Goal: Task Accomplishment & Management: Manage account settings

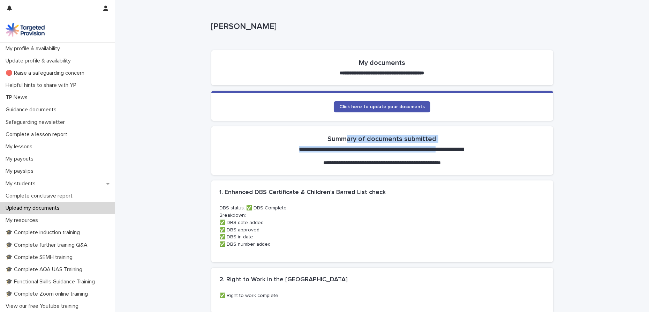
drag, startPoint x: 348, startPoint y: 139, endPoint x: 449, endPoint y: 145, distance: 100.6
click at [447, 145] on section "**********" at bounding box center [382, 150] width 342 height 48
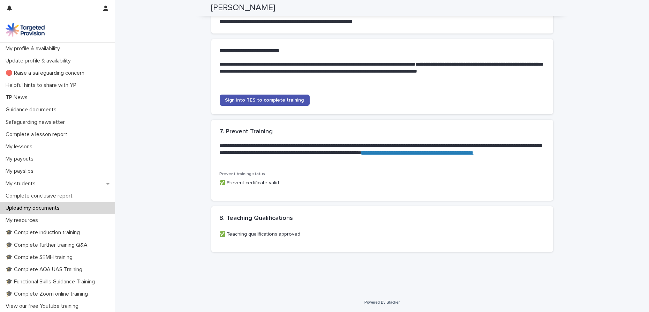
scroll to position [540, 0]
click at [266, 101] on span "Sign into TES to complete training" at bounding box center [264, 100] width 79 height 5
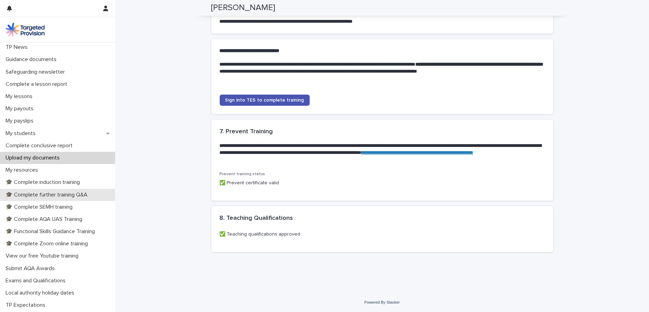
scroll to position [63, 0]
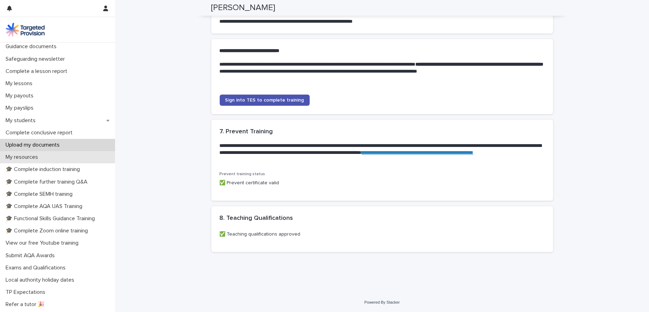
click at [48, 155] on div "My resources" at bounding box center [57, 157] width 115 height 12
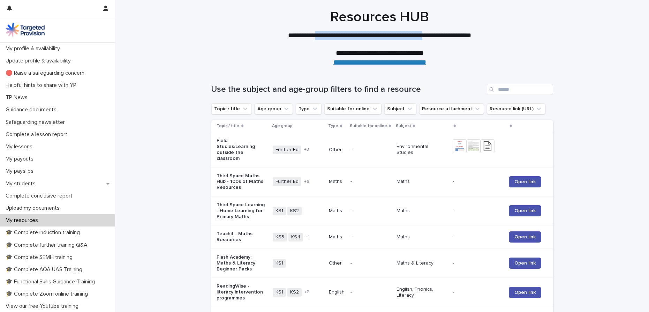
drag, startPoint x: 342, startPoint y: 32, endPoint x: 434, endPoint y: 29, distance: 92.8
click at [434, 29] on div "**********" at bounding box center [379, 38] width 349 height 58
click at [416, 32] on p "**********" at bounding box center [379, 35] width 279 height 9
drag, startPoint x: 282, startPoint y: 36, endPoint x: 455, endPoint y: 33, distance: 172.9
click at [455, 33] on p "**********" at bounding box center [379, 35] width 279 height 9
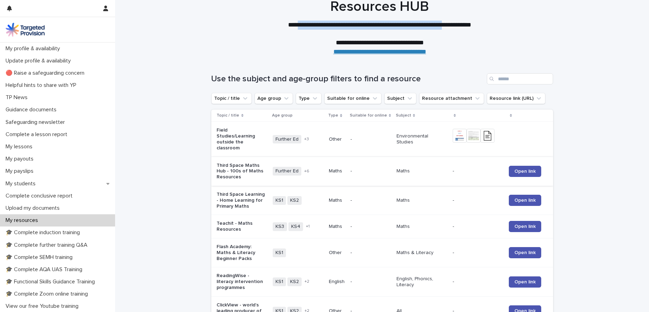
scroll to position [31, 0]
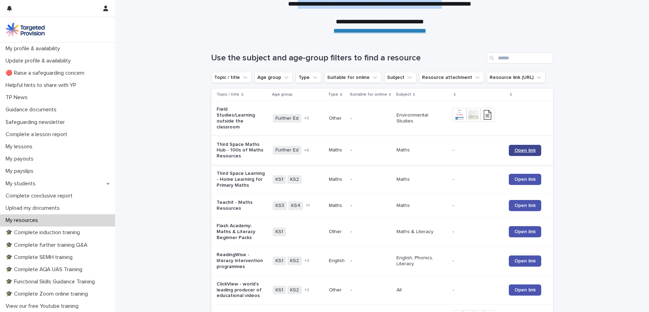
click at [522, 148] on span "Open link" at bounding box center [524, 150] width 21 height 5
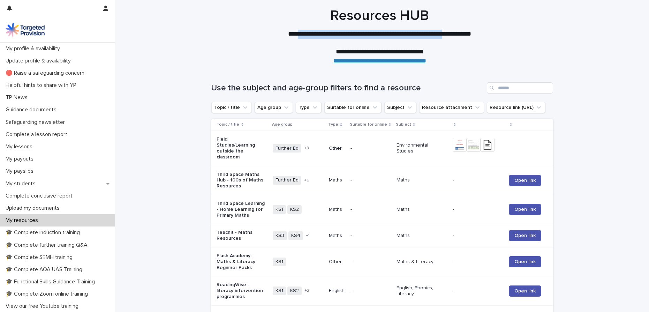
scroll to position [0, 0]
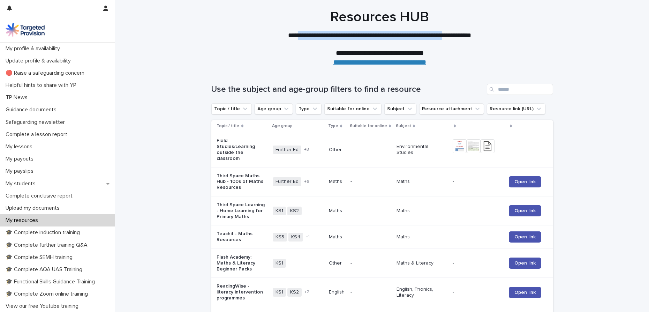
click at [321, 38] on p "**********" at bounding box center [379, 35] width 279 height 9
drag, startPoint x: 295, startPoint y: 36, endPoint x: 421, endPoint y: 36, distance: 126.9
click at [421, 36] on p "**********" at bounding box center [379, 35] width 279 height 9
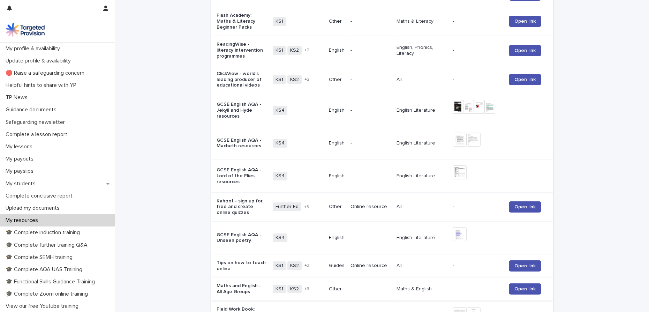
scroll to position [317, 0]
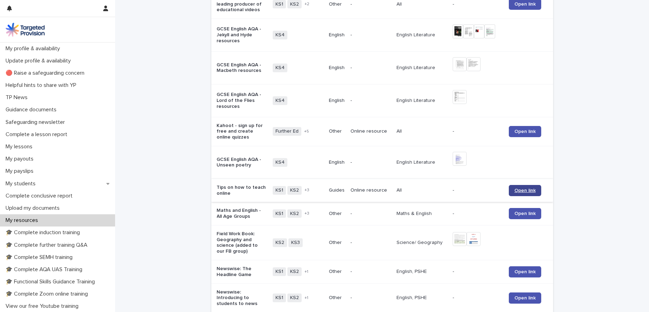
click at [524, 188] on span "Open link" at bounding box center [524, 190] width 21 height 5
click at [52, 229] on p "🎓 Complete induction training" at bounding box center [44, 232] width 83 height 7
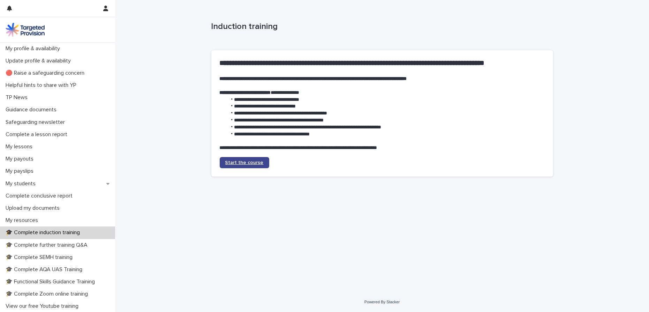
click at [245, 161] on span "Start the course" at bounding box center [244, 162] width 38 height 5
drag, startPoint x: 211, startPoint y: 26, endPoint x: 353, endPoint y: 10, distance: 143.1
click at [281, 26] on p "Induction training" at bounding box center [380, 27] width 339 height 10
copy p "Induction training"
click at [243, 163] on span "Start the course" at bounding box center [244, 162] width 38 height 5
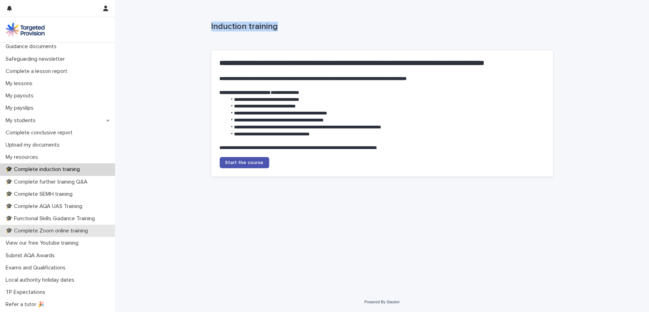
scroll to position [86, 0]
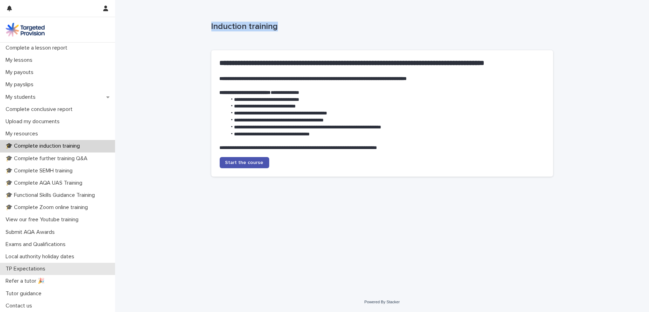
click at [55, 268] on div "TP Expectations" at bounding box center [57, 268] width 115 height 12
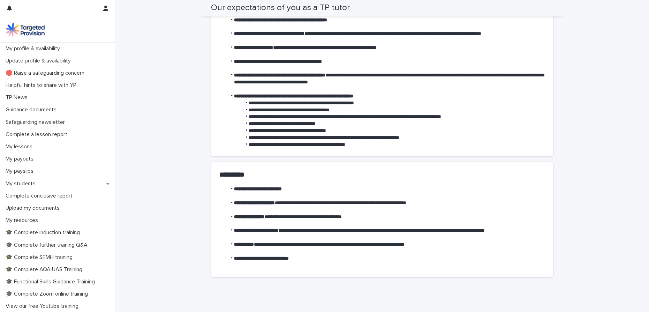
scroll to position [145, 0]
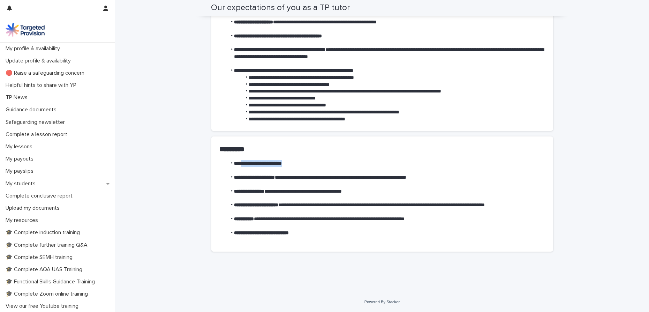
drag, startPoint x: 243, startPoint y: 162, endPoint x: 307, endPoint y: 162, distance: 64.5
click at [307, 162] on li "**********" at bounding box center [386, 163] width 318 height 7
drag, startPoint x: 240, startPoint y: 178, endPoint x: 440, endPoint y: 175, distance: 200.4
click at [440, 175] on li "**********" at bounding box center [386, 177] width 318 height 7
drag, startPoint x: 241, startPoint y: 193, endPoint x: 396, endPoint y: 193, distance: 154.8
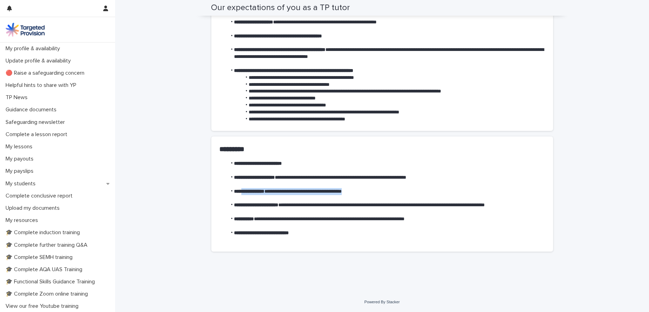
click at [396, 193] on li "**********" at bounding box center [386, 191] width 318 height 7
drag, startPoint x: 246, startPoint y: 206, endPoint x: 329, endPoint y: 205, distance: 83.3
click at [329, 205] on li "**********" at bounding box center [386, 204] width 318 height 7
drag, startPoint x: 279, startPoint y: 218, endPoint x: 388, endPoint y: 220, distance: 108.8
click at [388, 219] on li "**********" at bounding box center [386, 218] width 318 height 7
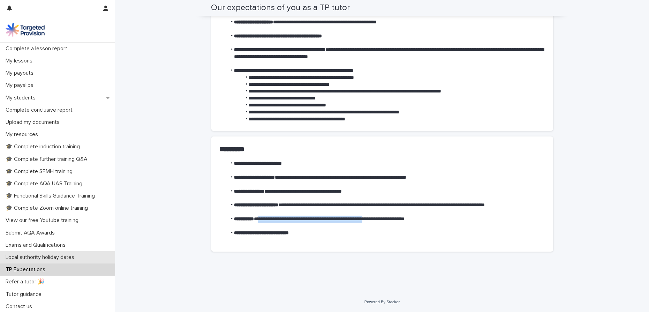
scroll to position [86, 0]
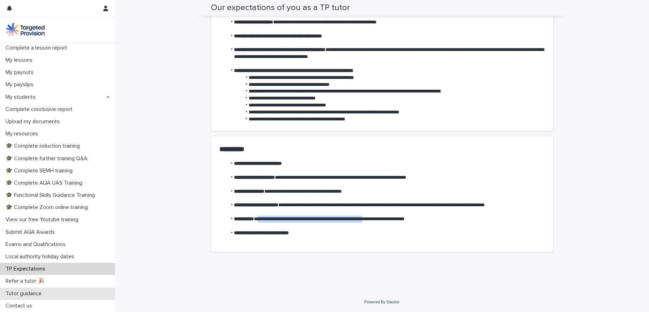
click at [32, 294] on p "Tutor guidance" at bounding box center [25, 293] width 44 height 7
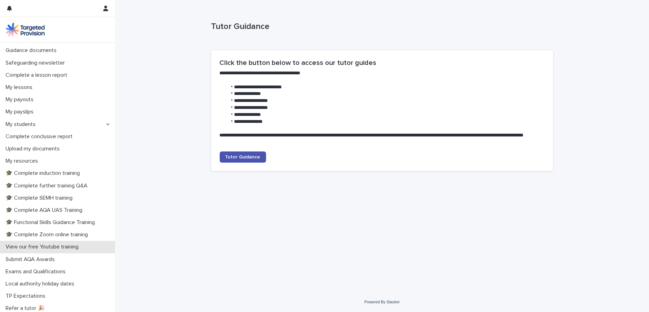
scroll to position [86, 0]
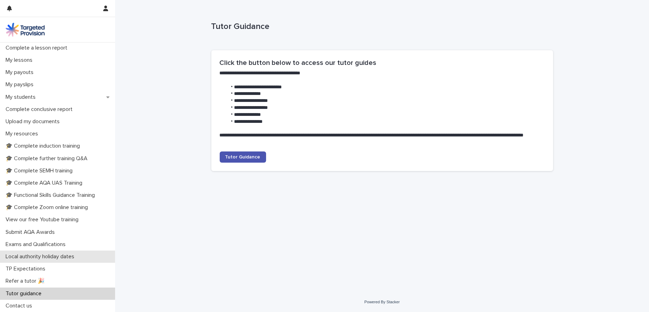
click at [48, 257] on p "Local authority holiday dates" at bounding box center [41, 256] width 77 height 7
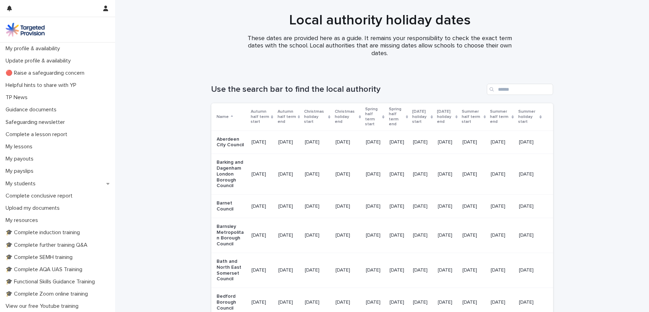
scroll to position [86, 0]
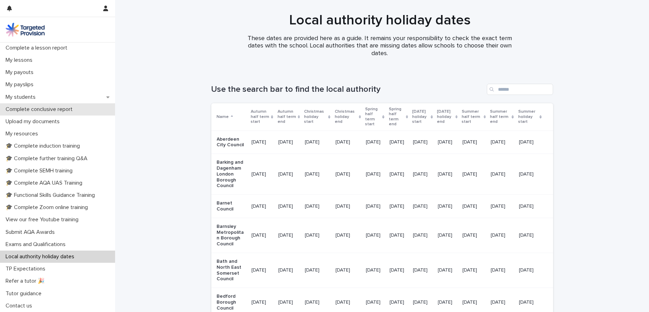
click at [60, 110] on p "Complete conclusive report" at bounding box center [40, 109] width 75 height 7
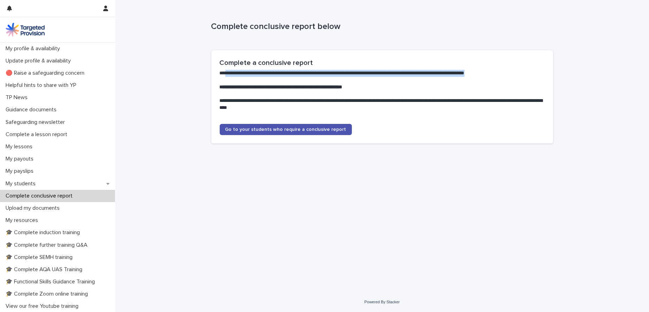
drag, startPoint x: 229, startPoint y: 74, endPoint x: 529, endPoint y: 74, distance: 300.1
click at [529, 74] on p "**********" at bounding box center [382, 73] width 325 height 7
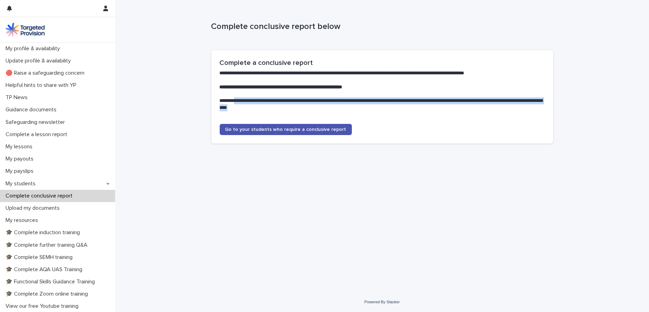
drag, startPoint x: 236, startPoint y: 103, endPoint x: 316, endPoint y: 108, distance: 80.3
click at [316, 108] on p "**********" at bounding box center [382, 104] width 325 height 14
click at [287, 132] on link "Go to your students who require a conclusive report" at bounding box center [286, 129] width 132 height 11
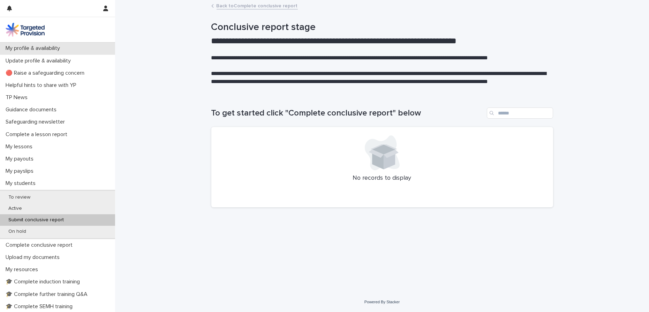
click at [47, 50] on p "My profile & availability" at bounding box center [34, 48] width 63 height 7
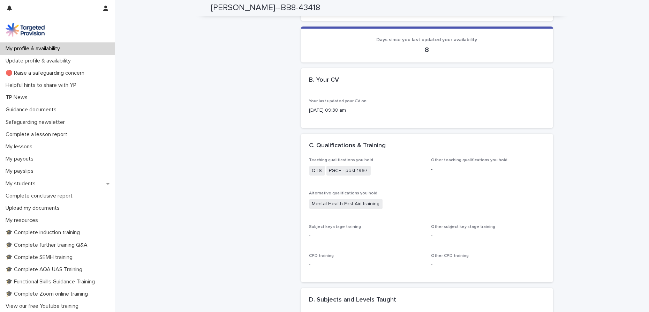
scroll to position [507, 0]
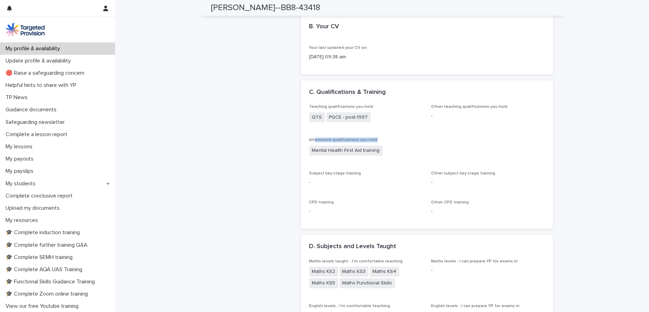
drag, startPoint x: 312, startPoint y: 139, endPoint x: 370, endPoint y: 139, distance: 57.9
click at [370, 139] on p "Alternative qualifications you hold" at bounding box center [426, 139] width 235 height 5
drag, startPoint x: 325, startPoint y: 173, endPoint x: 433, endPoint y: 173, distance: 108.4
click at [393, 172] on p "Subject key stage training" at bounding box center [366, 173] width 114 height 5
drag, startPoint x: 454, startPoint y: 173, endPoint x: 459, endPoint y: 168, distance: 7.6
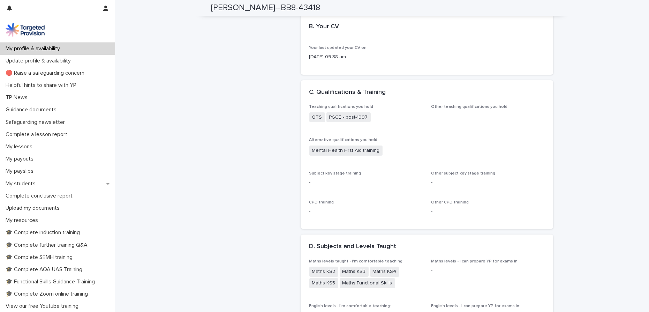
click at [454, 173] on span "Other subject key stage training" at bounding box center [463, 173] width 64 height 4
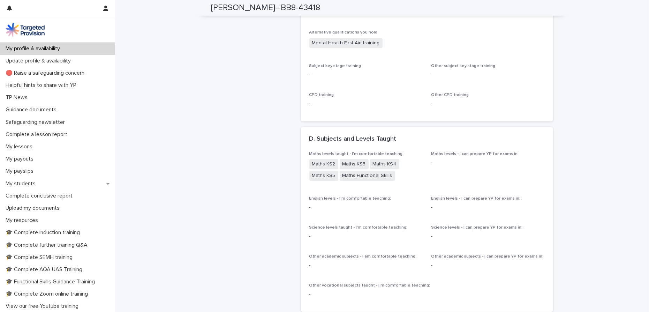
scroll to position [634, 0]
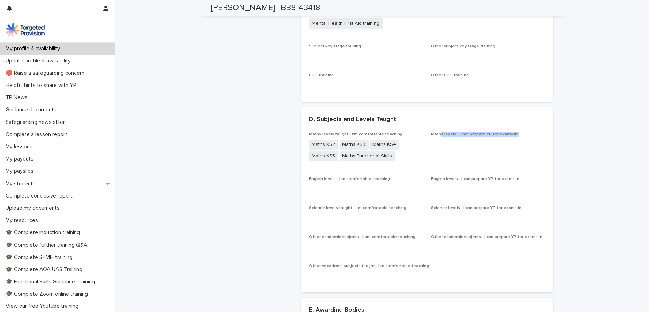
drag, startPoint x: 438, startPoint y: 134, endPoint x: 522, endPoint y: 134, distance: 84.4
click at [522, 134] on p "Maths levels - I can prepare YP for exams in:" at bounding box center [488, 134] width 114 height 5
click at [505, 156] on span "Maths levels - I can prepare YP for exams in: -" at bounding box center [488, 150] width 114 height 36
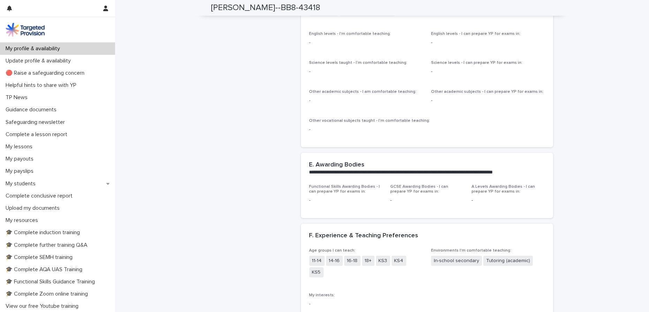
scroll to position [792, 0]
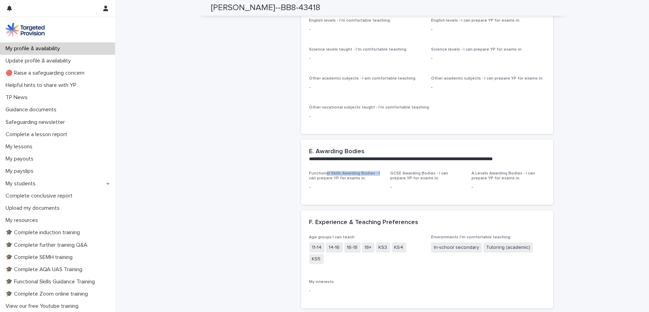
drag, startPoint x: 323, startPoint y: 174, endPoint x: 389, endPoint y: 175, distance: 65.2
click at [386, 175] on div "Functional Skills Awarding Bodies - I can prepare YP for exams in: - GCSE Award…" at bounding box center [426, 184] width 235 height 26
click at [413, 173] on span "GCSE Awarding Bodies - I can prepare YP for exams in:" at bounding box center [419, 175] width 58 height 9
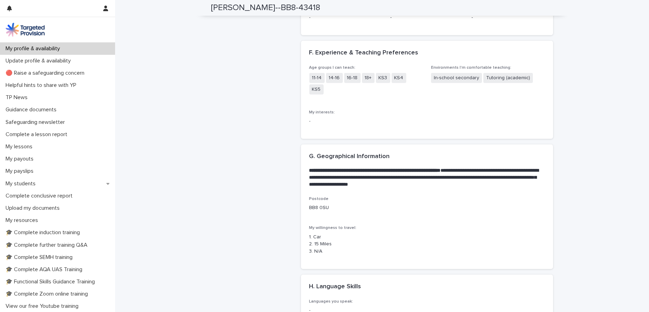
scroll to position [982, 0]
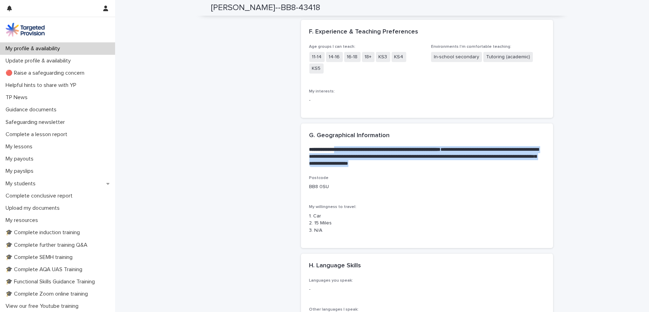
drag, startPoint x: 343, startPoint y: 138, endPoint x: 480, endPoint y: 152, distance: 138.0
click at [480, 151] on p "**********" at bounding box center [425, 156] width 233 height 21
click at [459, 158] on div "**********" at bounding box center [427, 149] width 252 height 52
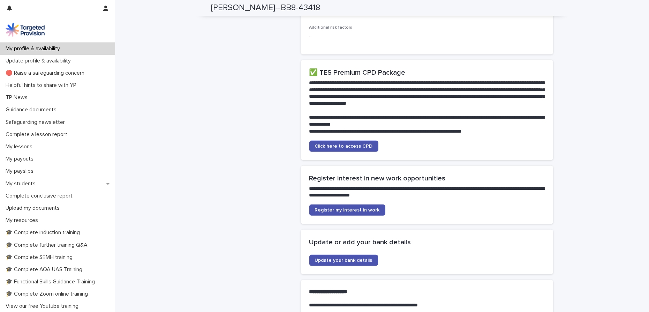
scroll to position [1331, 0]
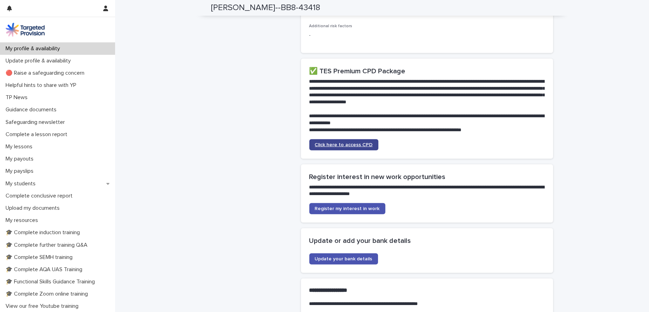
click at [345, 142] on span "Click here to access CPD" at bounding box center [344, 144] width 58 height 5
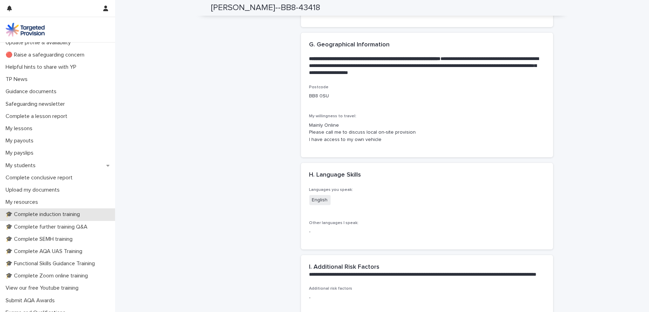
scroll to position [86, 0]
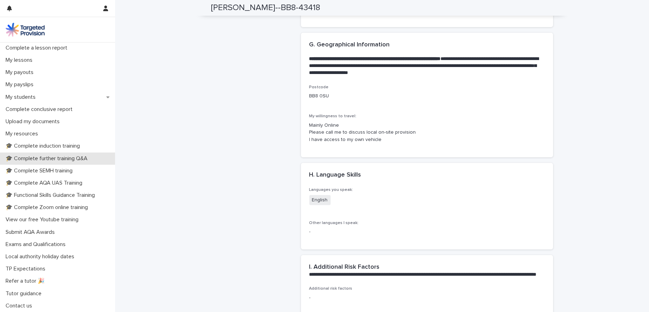
click at [53, 160] on p "🎓 Complete further training Q&A" at bounding box center [48, 158] width 90 height 7
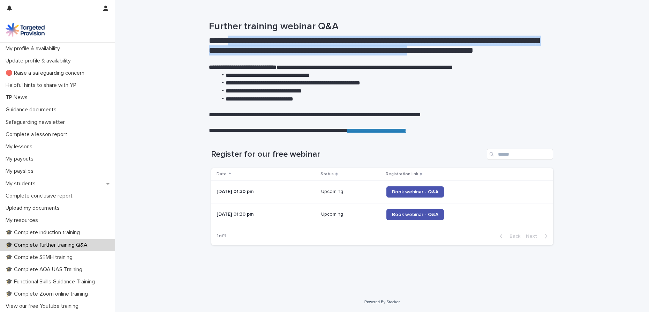
drag, startPoint x: 241, startPoint y: 43, endPoint x: 504, endPoint y: 55, distance: 263.5
click at [504, 55] on h2 "**********" at bounding box center [380, 46] width 342 height 20
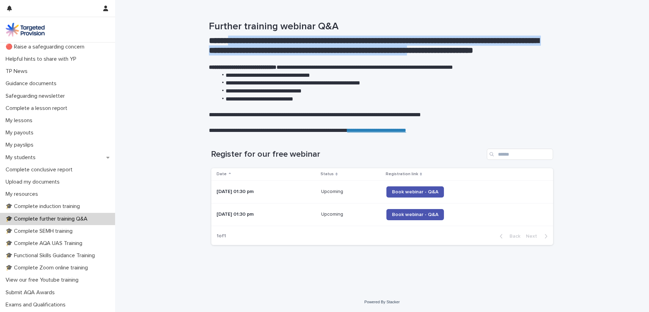
scroll to position [31, 0]
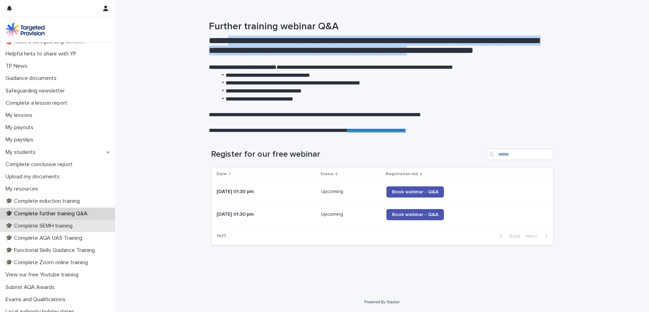
click at [58, 226] on p "🎓 Complete SEMH training" at bounding box center [40, 225] width 75 height 7
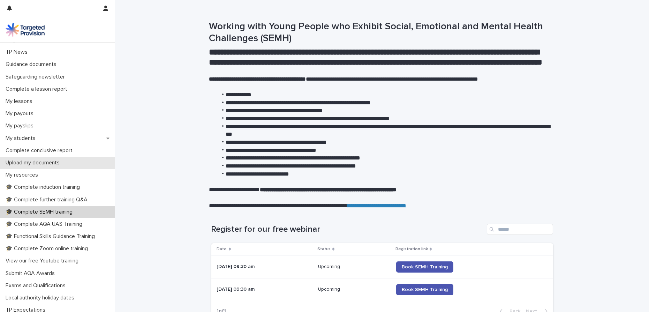
scroll to position [63, 0]
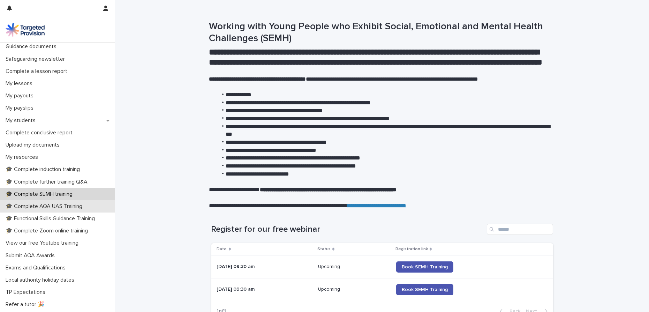
click at [59, 207] on p "🎓 Complete AQA UAS Training" at bounding box center [45, 206] width 85 height 7
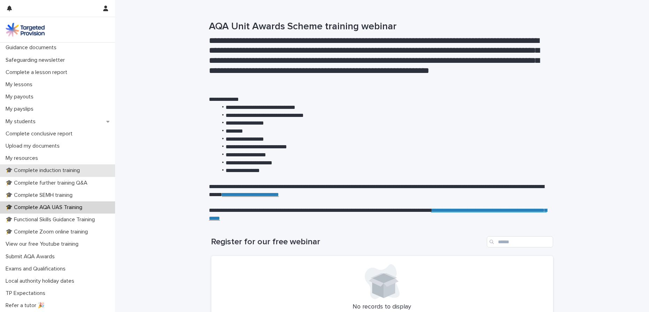
scroll to position [86, 0]
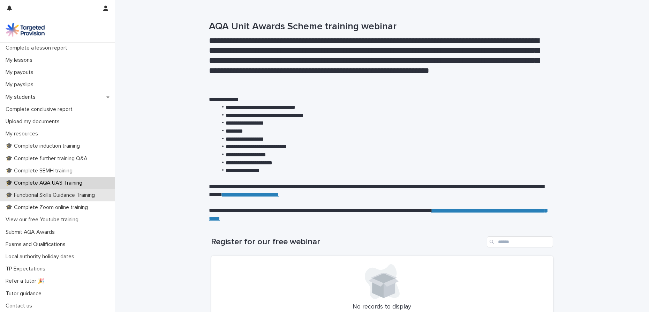
click at [48, 193] on p "🎓 Functional Skills Guidance Training" at bounding box center [52, 195] width 98 height 7
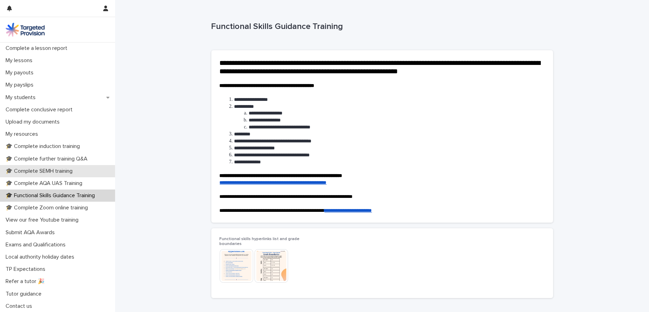
scroll to position [86, 0]
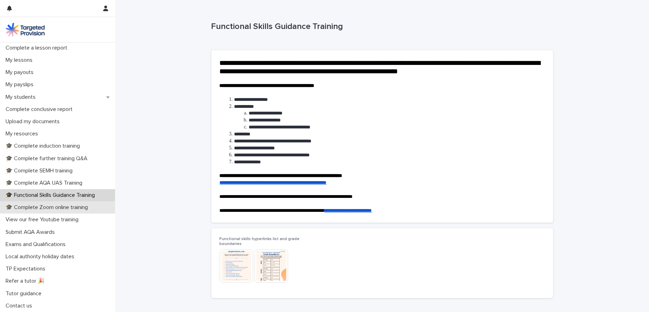
click at [40, 206] on p "🎓 Complete Zoom online training" at bounding box center [48, 207] width 91 height 7
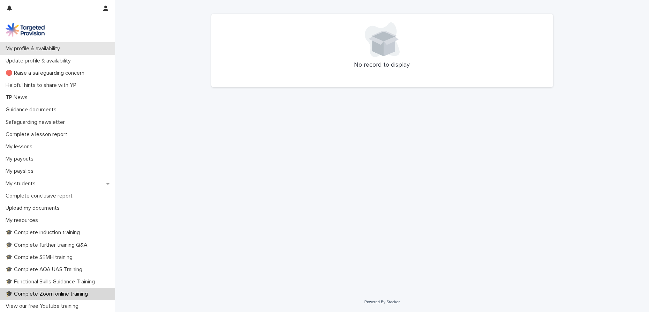
click at [33, 48] on p "My profile & availability" at bounding box center [34, 48] width 63 height 7
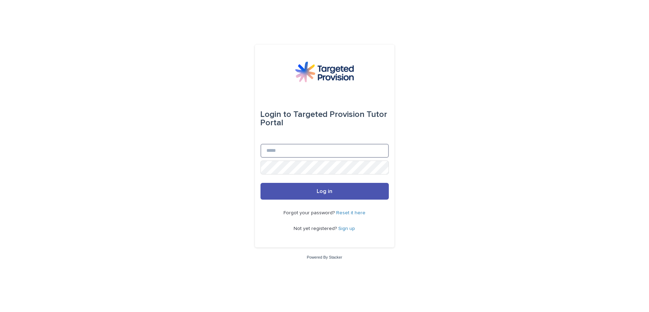
click at [327, 144] on input "Email" at bounding box center [324, 151] width 128 height 14
drag, startPoint x: 326, startPoint y: 150, endPoint x: 370, endPoint y: 153, distance: 44.1
click at [370, 153] on input "**********" at bounding box center [324, 151] width 128 height 14
type input "**********"
click at [260, 183] on button "Log in" at bounding box center [324, 191] width 128 height 17
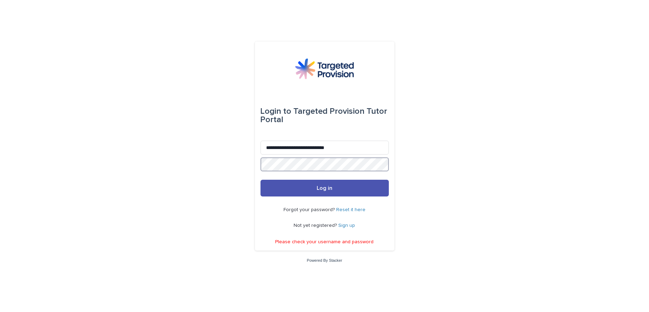
click at [243, 171] on div "**********" at bounding box center [324, 156] width 649 height 312
click at [260, 180] on button "Log in" at bounding box center [324, 188] width 128 height 17
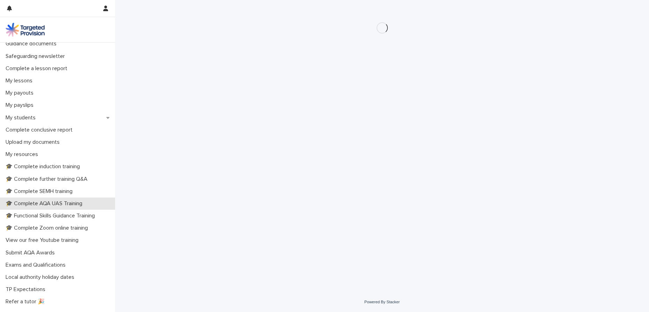
scroll to position [86, 0]
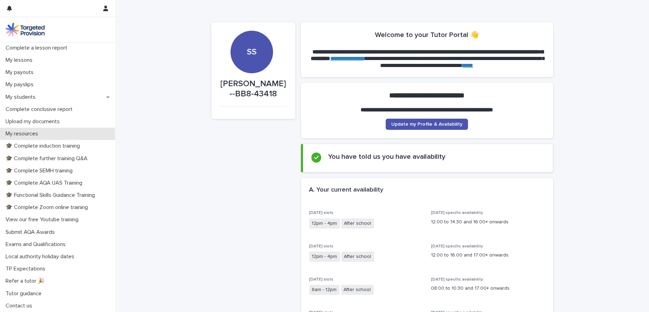
click at [32, 133] on p "My resources" at bounding box center [23, 133] width 41 height 7
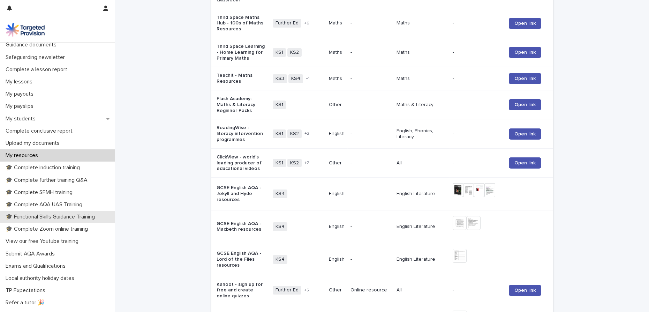
scroll to position [86, 0]
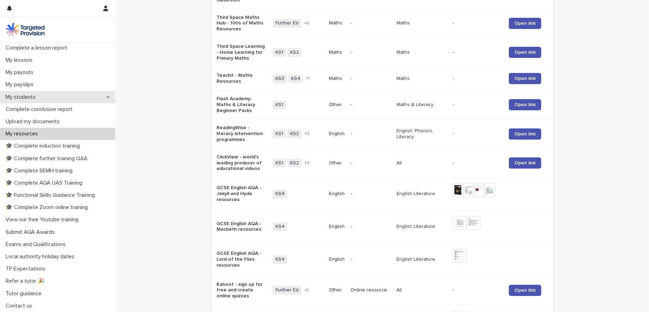
click at [49, 96] on div "My students" at bounding box center [57, 97] width 115 height 12
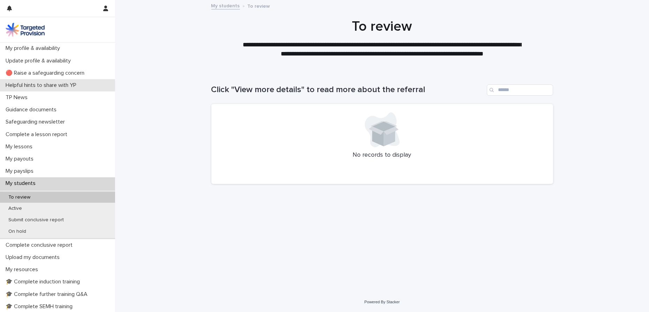
click at [55, 85] on p "Helpful hints to share with YP" at bounding box center [42, 85] width 79 height 7
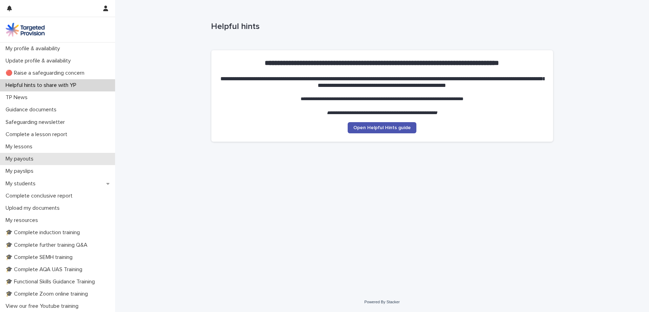
click at [33, 154] on div "My payouts" at bounding box center [57, 159] width 115 height 12
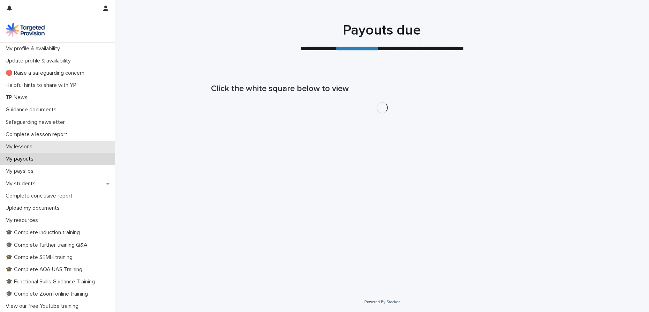
click at [33, 145] on p "My lessons" at bounding box center [20, 146] width 35 height 7
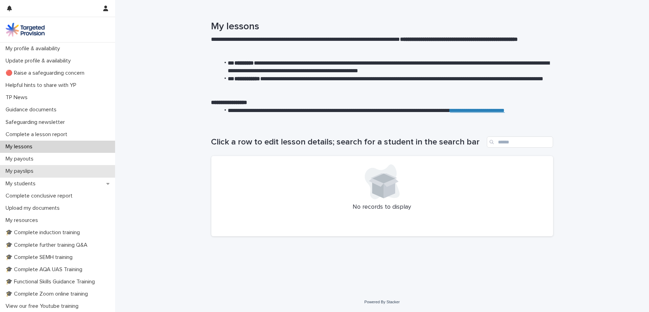
click at [29, 168] on p "My payslips" at bounding box center [21, 171] width 36 height 7
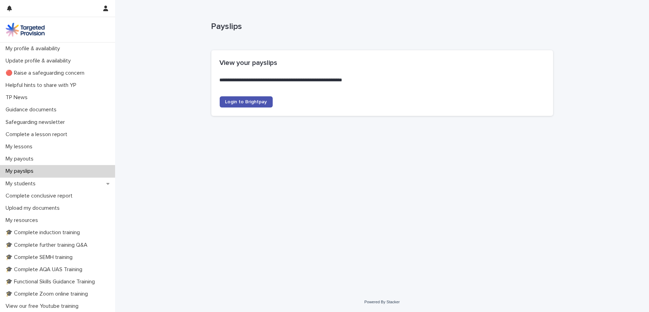
scroll to position [31, 0]
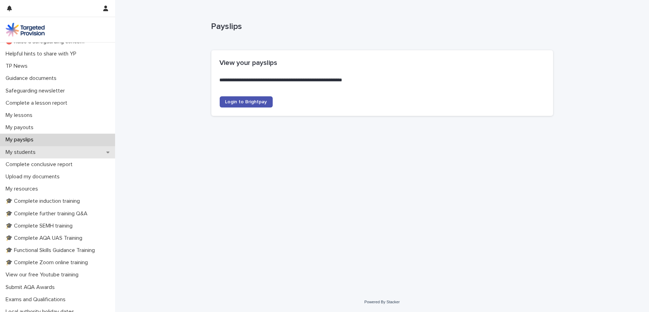
click at [29, 156] on div "My students" at bounding box center [57, 152] width 115 height 12
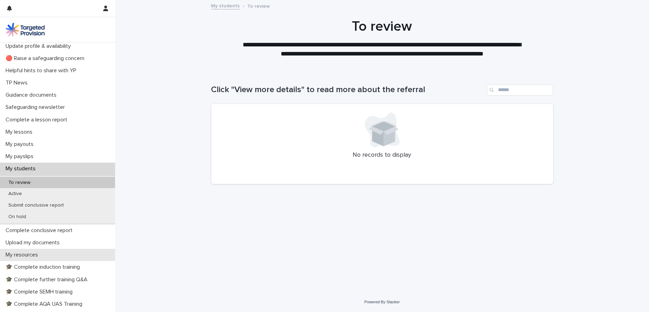
scroll to position [95, 0]
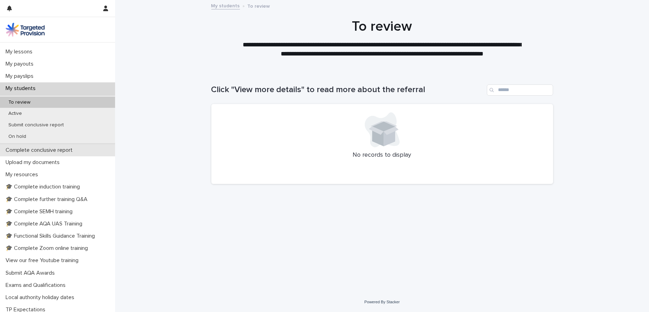
click at [33, 151] on p "Complete conclusive report" at bounding box center [40, 150] width 75 height 7
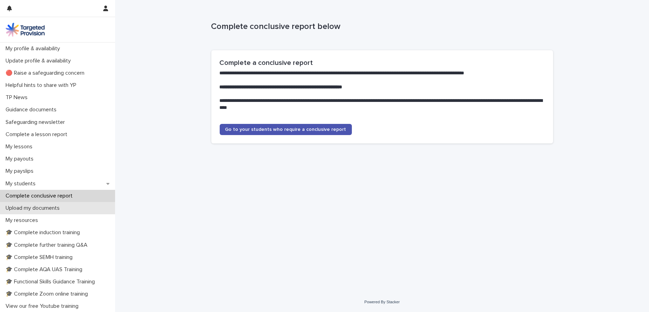
click at [38, 208] on p "Upload my documents" at bounding box center [34, 208] width 62 height 7
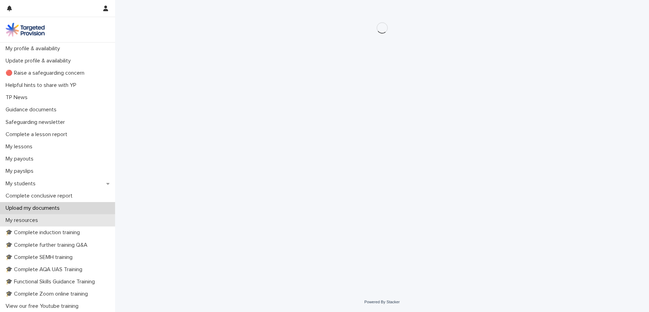
click at [34, 221] on p "My resources" at bounding box center [23, 220] width 41 height 7
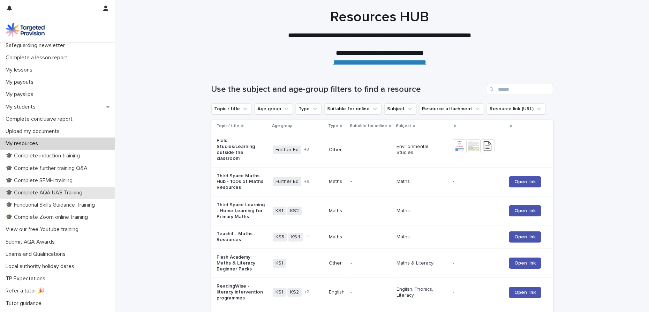
scroll to position [86, 0]
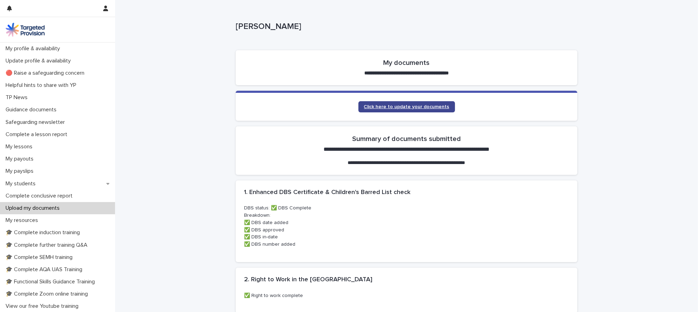
click at [399, 105] on span "Click here to update your documents" at bounding box center [406, 106] width 85 height 5
